Goal: Task Accomplishment & Management: Use online tool/utility

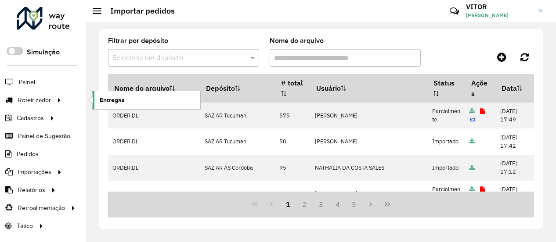
click at [132, 101] on link "Entregas" at bounding box center [147, 100] width 108 height 18
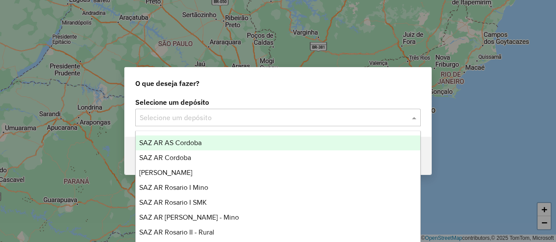
click at [185, 119] on input "text" at bounding box center [269, 118] width 259 height 11
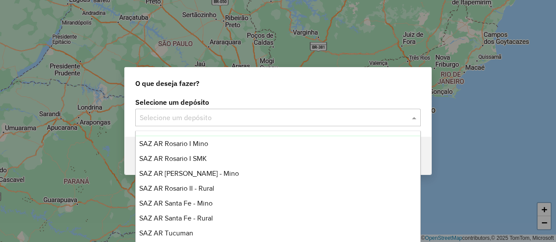
scroll to position [132, 0]
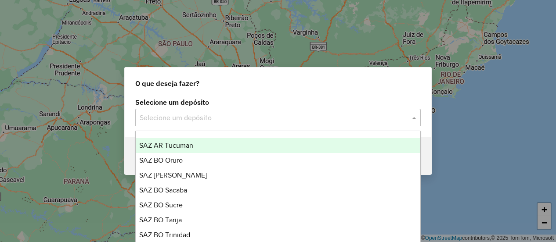
click at [184, 145] on span "SAZ AR Tucuman" at bounding box center [166, 145] width 54 height 7
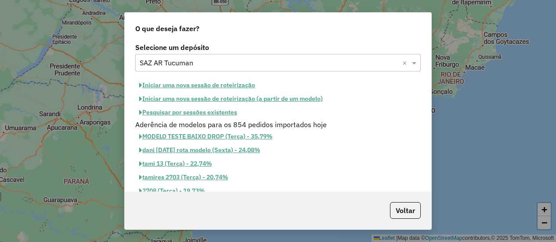
click at [179, 108] on button "Pesquisar por sessões existentes" at bounding box center [188, 113] width 106 height 14
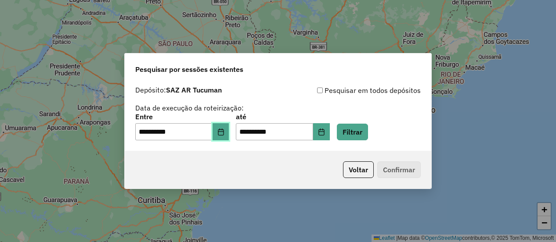
click at [229, 134] on button "Choose Date" at bounding box center [220, 132] width 17 height 18
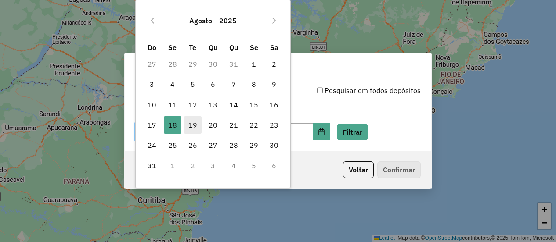
click at [197, 126] on span "19" at bounding box center [193, 125] width 18 height 18
type input "**********"
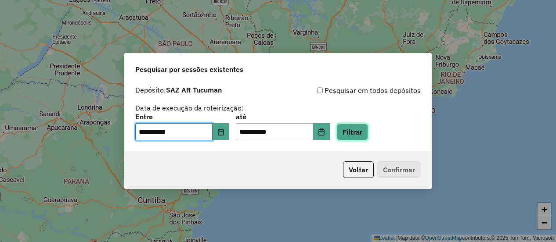
click at [356, 130] on button "Filtrar" at bounding box center [352, 132] width 31 height 17
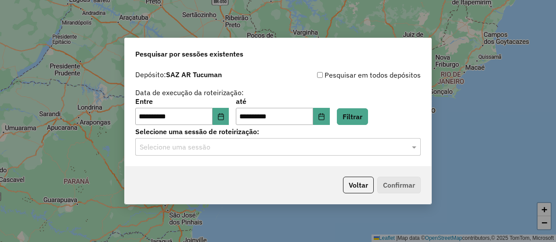
click at [213, 149] on input "text" at bounding box center [269, 147] width 259 height 11
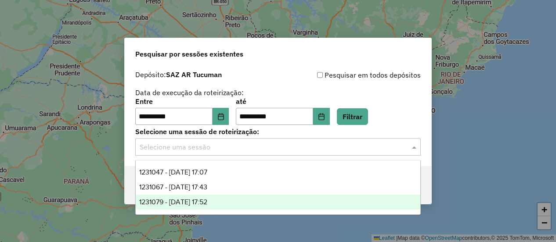
click at [227, 199] on div "1231079 - 19/08/2025 17:52" at bounding box center [278, 202] width 284 height 15
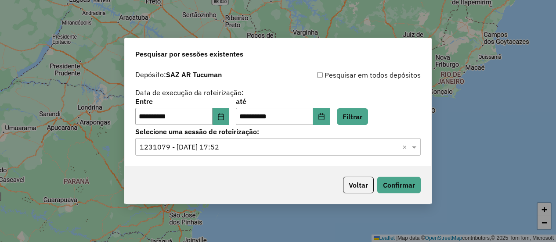
click at [404, 119] on div "**********" at bounding box center [277, 111] width 285 height 27
click at [399, 183] on button "Confirmar" at bounding box center [398, 185] width 43 height 17
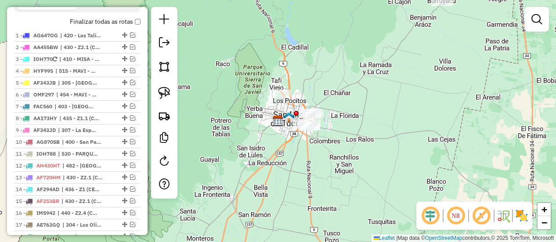
scroll to position [263, 0]
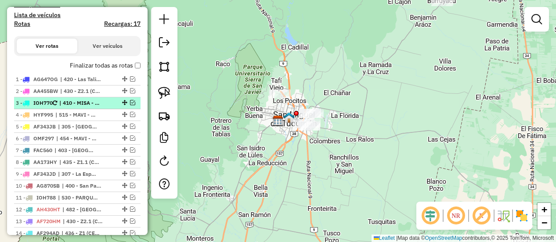
click at [130, 102] on em at bounding box center [132, 102] width 5 height 5
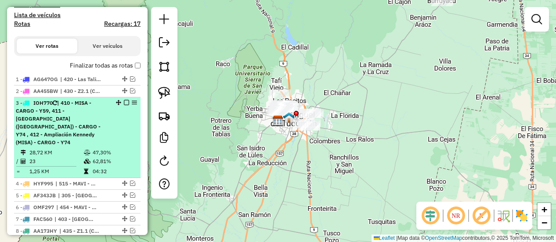
select select "**********"
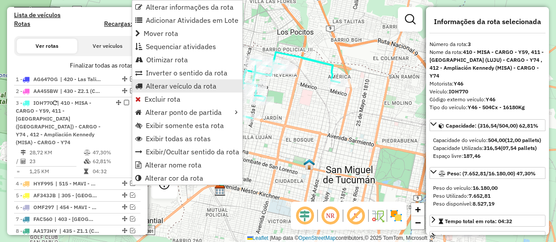
click at [191, 84] on span "Alterar veículo da rota" at bounding box center [181, 86] width 71 height 7
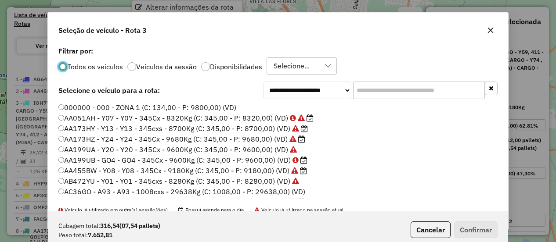
scroll to position [5, 3]
click at [490, 28] on icon "button" at bounding box center [490, 30] width 7 height 7
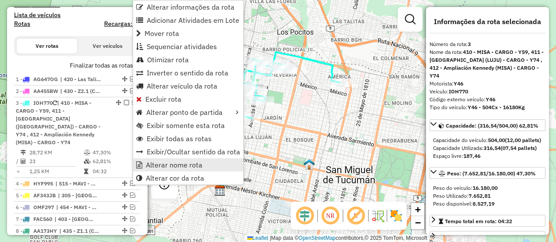
click at [172, 165] on span "Alterar nome rota" at bounding box center [174, 165] width 57 height 7
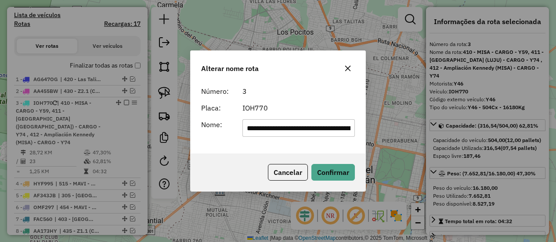
scroll to position [0, 290]
click at [290, 125] on input "**********" at bounding box center [298, 128] width 112 height 18
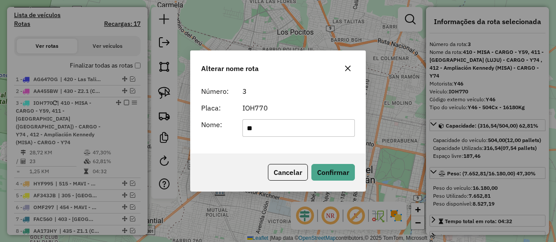
type input "*"
type input "********"
click at [347, 173] on button "Confirmar" at bounding box center [332, 172] width 43 height 17
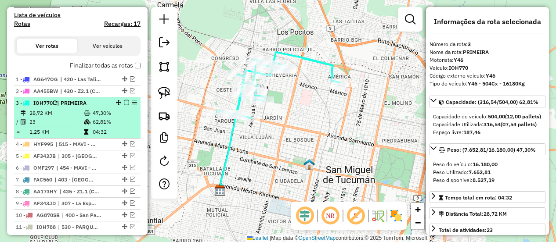
click at [124, 104] on em at bounding box center [126, 102] width 5 height 5
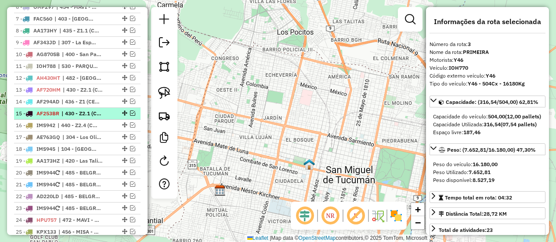
scroll to position [439, 0]
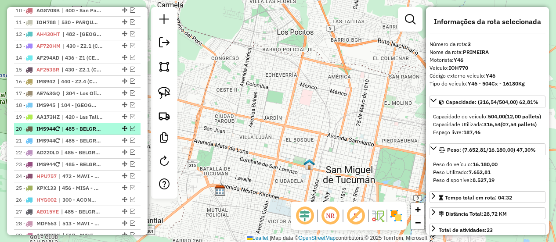
click at [130, 126] on em at bounding box center [132, 128] width 5 height 5
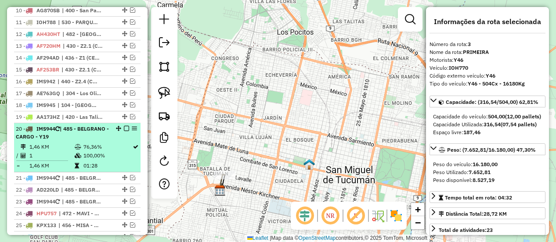
click at [123, 143] on td "76,36%" at bounding box center [107, 147] width 49 height 9
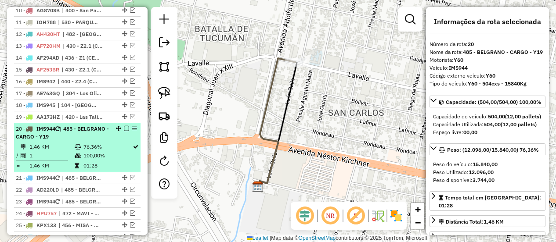
click at [125, 126] on em at bounding box center [126, 128] width 5 height 5
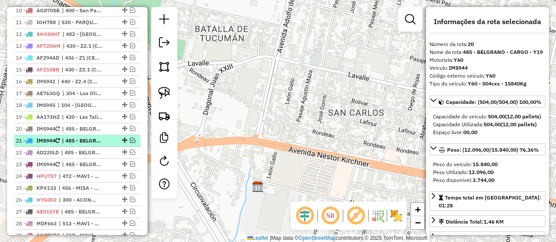
click at [130, 138] on em at bounding box center [132, 140] width 5 height 5
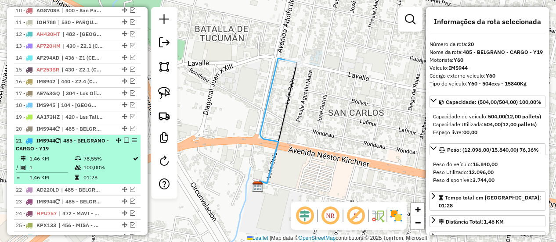
click at [120, 155] on td "78,55%" at bounding box center [107, 159] width 49 height 9
click at [124, 138] on em at bounding box center [126, 140] width 5 height 5
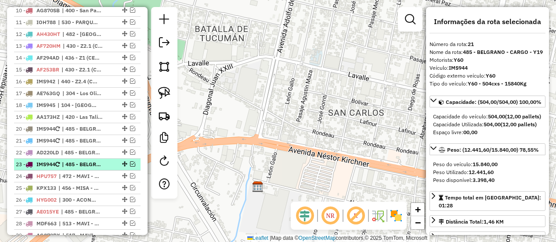
click at [131, 162] on em at bounding box center [132, 164] width 5 height 5
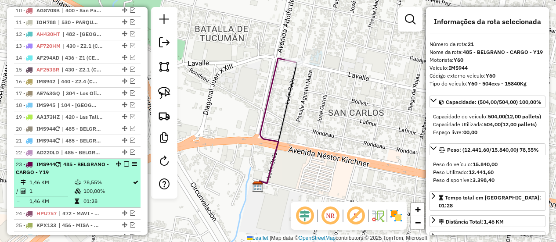
click at [115, 178] on td "78,55%" at bounding box center [107, 182] width 49 height 9
click at [124, 162] on em at bounding box center [126, 164] width 5 height 5
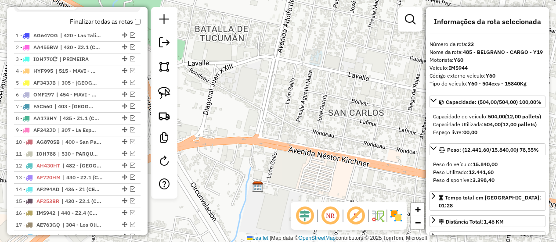
scroll to position [263, 0]
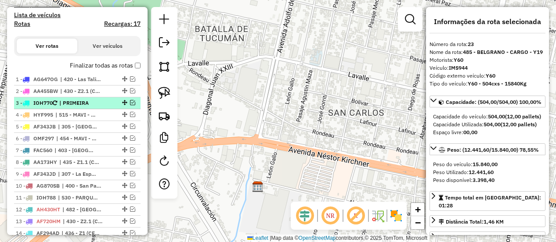
click at [130, 102] on em at bounding box center [132, 102] width 5 height 5
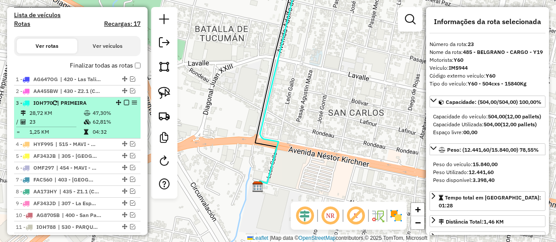
click at [120, 114] on td "47,30%" at bounding box center [114, 113] width 44 height 9
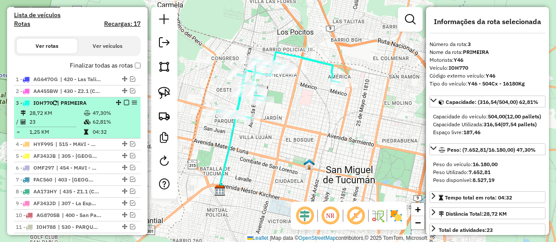
click at [124, 101] on em at bounding box center [126, 102] width 5 height 5
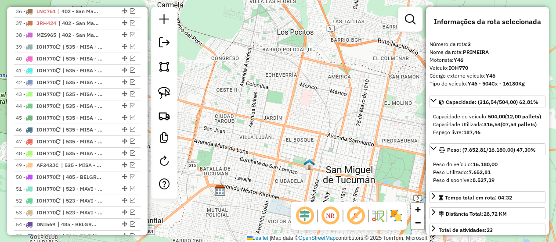
scroll to position [834, 0]
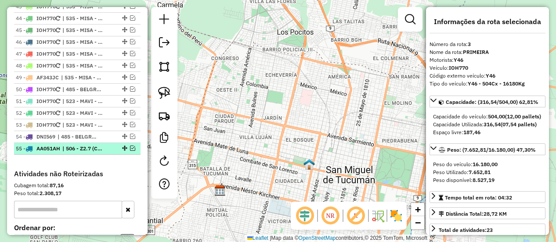
click at [130, 146] on em at bounding box center [132, 148] width 5 height 5
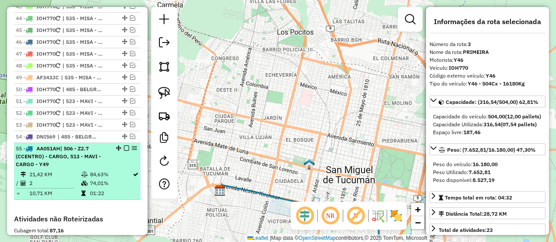
click at [124, 151] on div "55 - AA051AH | 506 - Z2.7 (CCENTRO) - CARGO, 513 - MAVI - CARGO - Y49" at bounding box center [77, 157] width 123 height 24
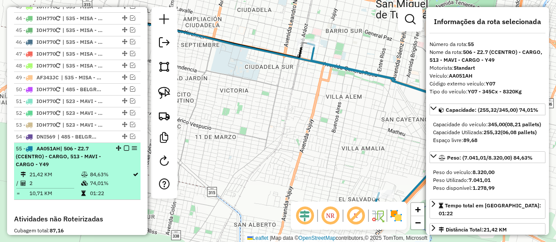
click at [124, 146] on em at bounding box center [126, 148] width 5 height 5
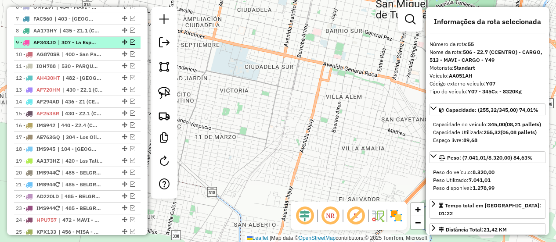
scroll to position [439, 0]
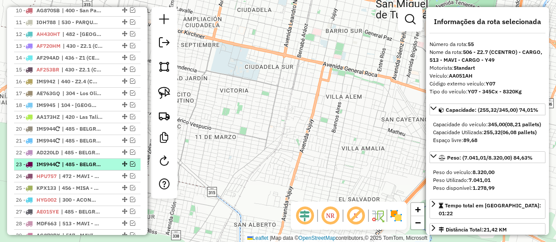
click at [130, 162] on em at bounding box center [132, 164] width 5 height 5
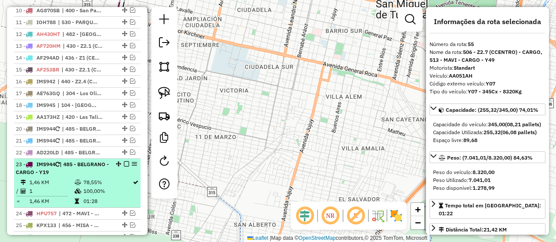
click at [121, 171] on div "23 - IMS944 | 485 - BELGRANO - CARGO - Y19" at bounding box center [77, 169] width 123 height 16
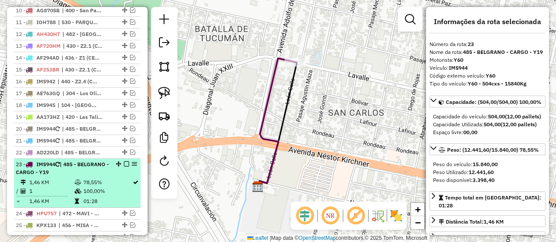
click at [124, 162] on em at bounding box center [126, 164] width 5 height 5
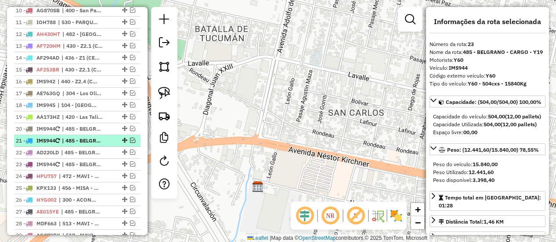
click at [130, 139] on em at bounding box center [132, 140] width 5 height 5
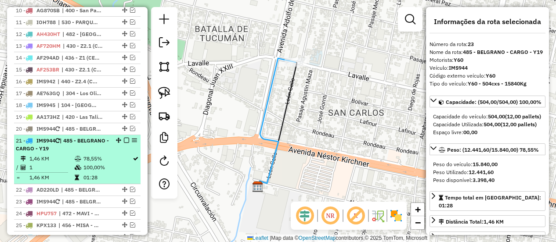
click at [124, 151] on li "21 - IMS944 | 485 - BELGRANO - CARGO - Y19 1,46 KM 78,55% / 1 100,00% = 1,46 KM…" at bounding box center [77, 159] width 126 height 49
click at [124, 138] on em at bounding box center [126, 140] width 5 height 5
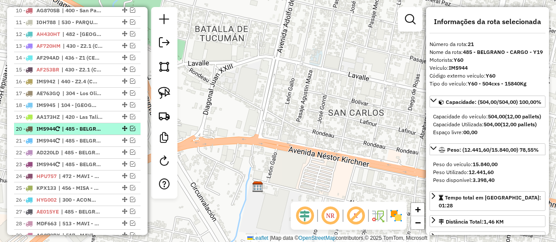
click at [132, 126] on em at bounding box center [132, 128] width 5 height 5
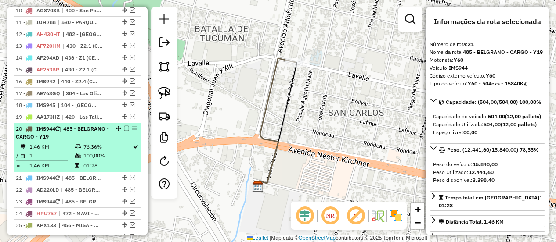
click at [117, 143] on td "76,36%" at bounding box center [107, 147] width 49 height 9
click at [124, 126] on em at bounding box center [126, 128] width 5 height 5
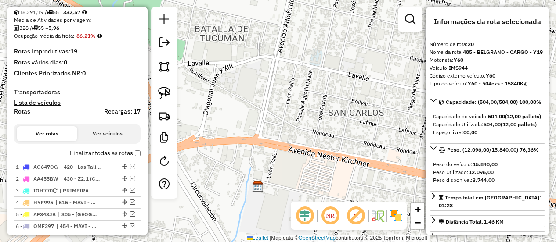
scroll to position [0, 0]
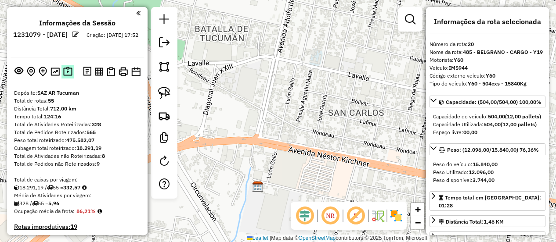
click at [66, 75] on img at bounding box center [67, 72] width 9 height 10
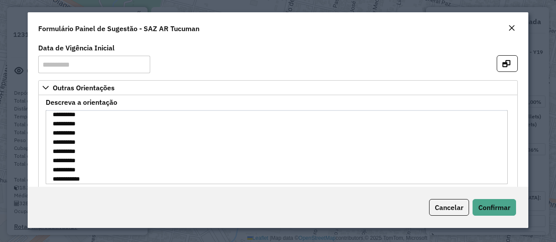
scroll to position [111, 0]
click at [510, 28] on em "Close" at bounding box center [511, 28] width 7 height 7
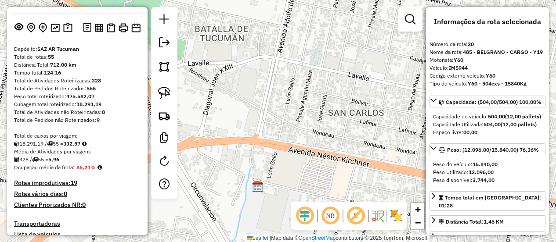
scroll to position [176, 0]
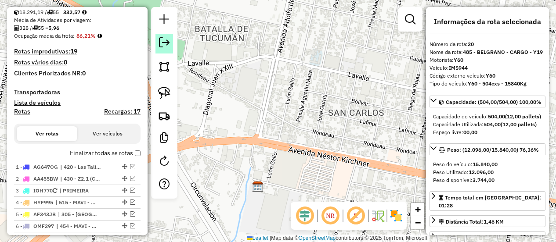
click at [163, 47] on em at bounding box center [164, 42] width 11 height 11
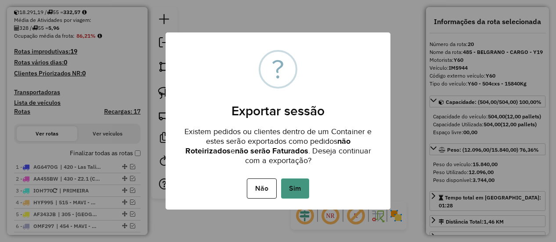
click at [294, 187] on button "Sim" at bounding box center [295, 189] width 28 height 20
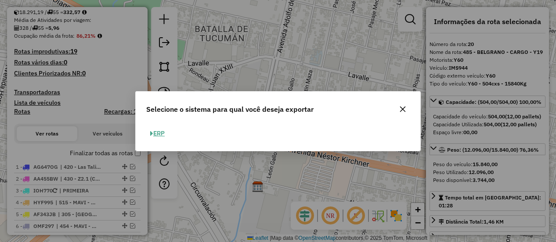
click at [155, 134] on button "ERP" at bounding box center [157, 134] width 22 height 14
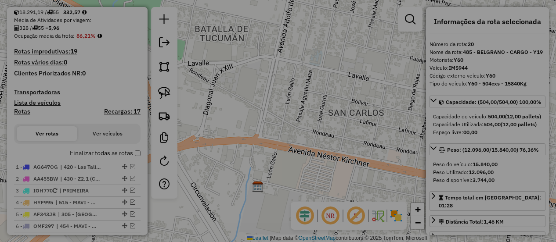
select select "**"
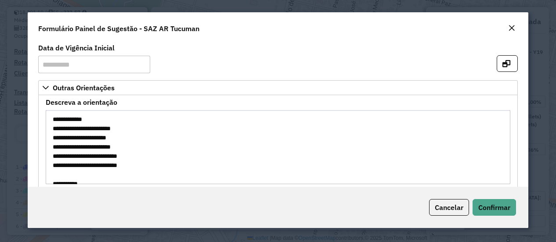
click at [511, 29] on em "Close" at bounding box center [511, 28] width 7 height 7
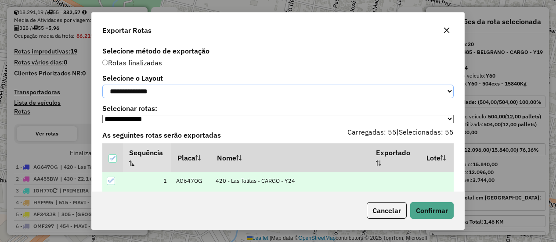
click at [152, 92] on select "**********" at bounding box center [277, 92] width 351 height 14
select select "*********"
click at [102, 85] on select "**********" at bounding box center [277, 92] width 351 height 14
click at [434, 212] on button "Confirmar" at bounding box center [431, 210] width 43 height 17
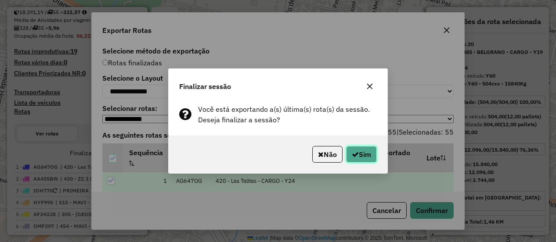
click at [366, 157] on button "Sim" at bounding box center [361, 154] width 31 height 17
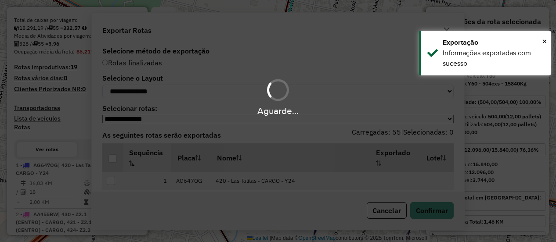
scroll to position [199, 0]
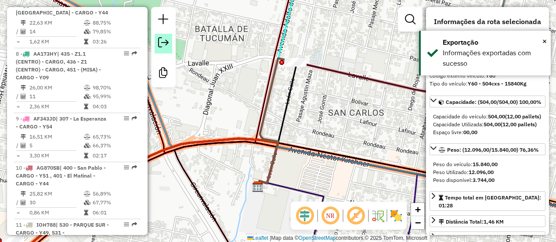
click at [163, 43] on em at bounding box center [163, 42] width 11 height 11
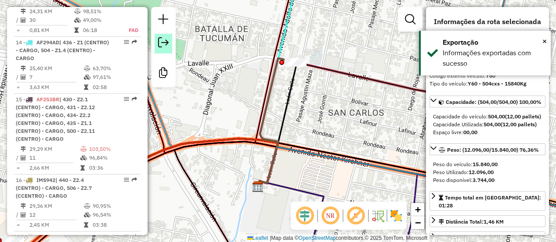
scroll to position [1457, 0]
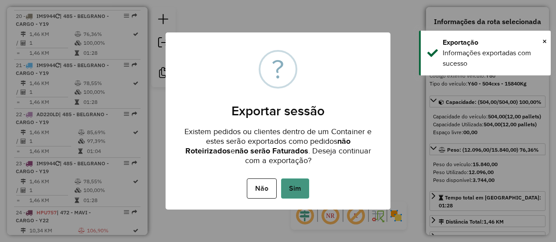
click at [299, 192] on button "Sim" at bounding box center [295, 189] width 28 height 20
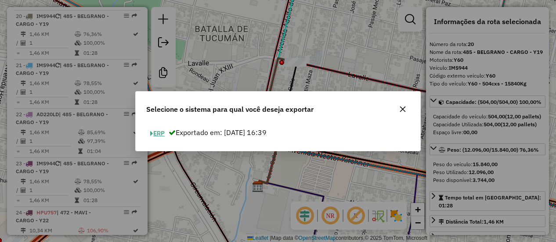
click at [163, 137] on button "ERP" at bounding box center [157, 134] width 22 height 14
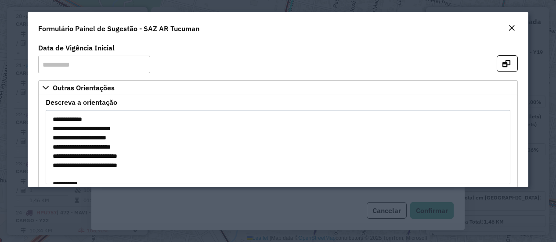
click at [510, 27] on em "Close" at bounding box center [511, 28] width 7 height 7
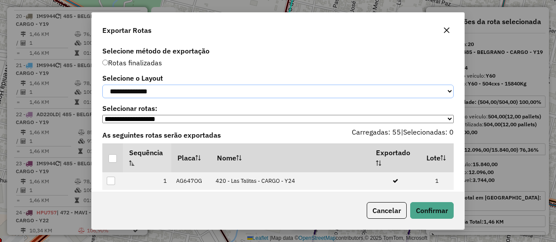
click at [133, 89] on select "**********" at bounding box center [277, 92] width 351 height 14
select select "*********"
click at [102, 85] on select "**********" at bounding box center [277, 92] width 351 height 14
click at [111, 162] on div at bounding box center [112, 159] width 8 height 8
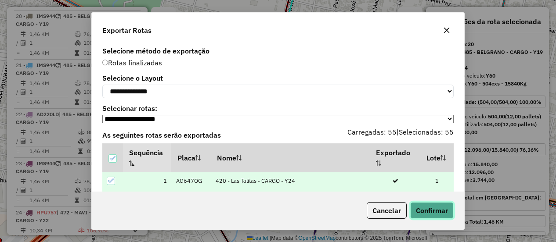
click at [428, 209] on button "Confirmar" at bounding box center [431, 210] width 43 height 17
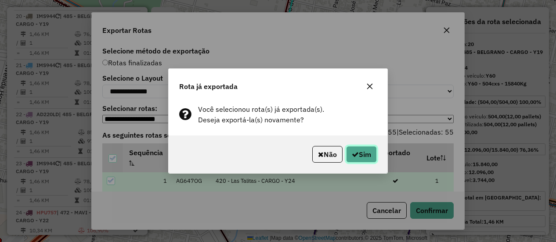
click at [361, 156] on button "Sim" at bounding box center [361, 154] width 31 height 17
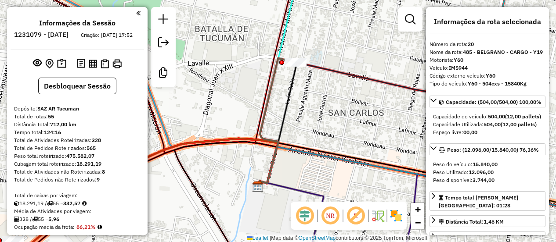
select select "**********"
